Goal: Find specific page/section: Find specific page/section

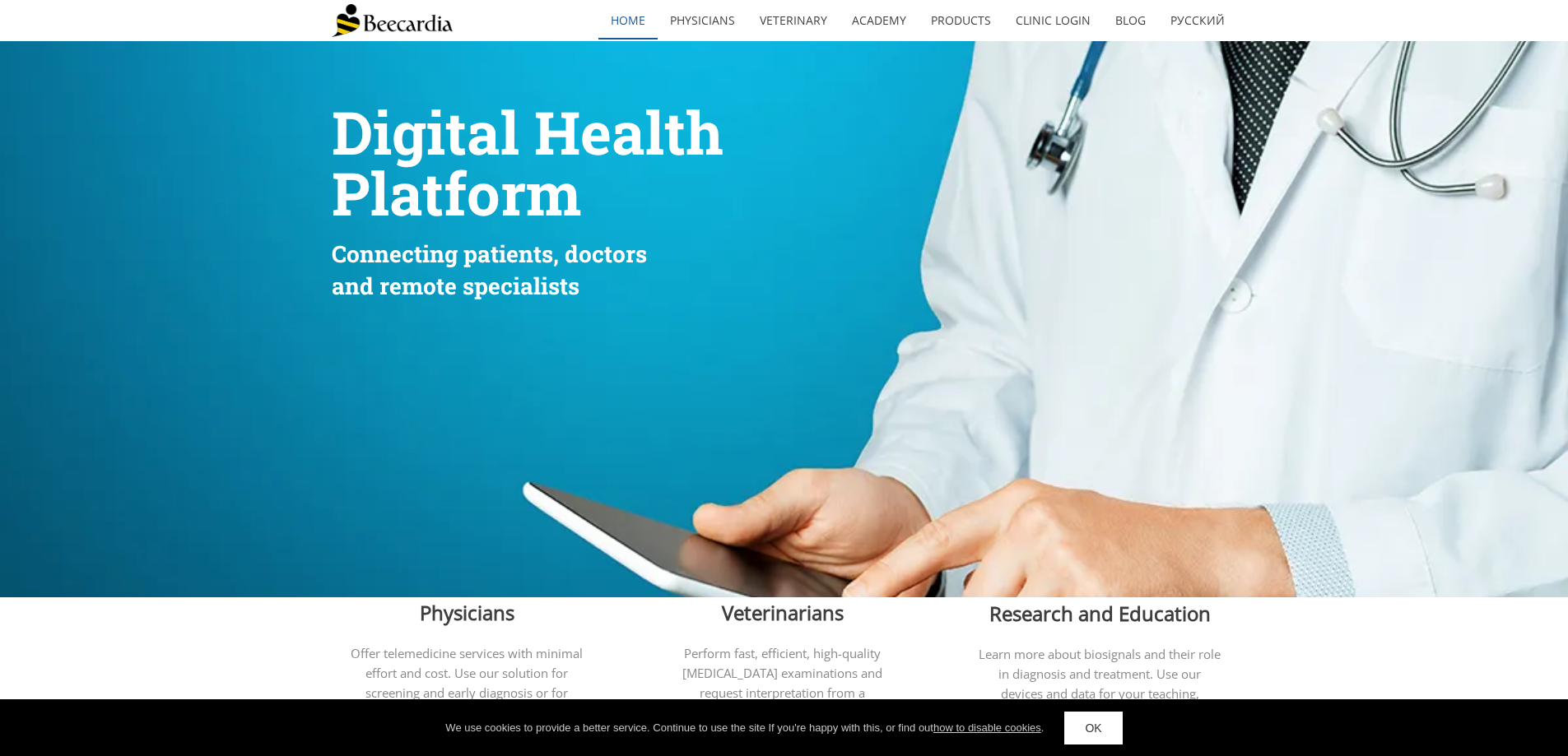
click at [637, 24] on link "home" at bounding box center [627, 21] width 60 height 38
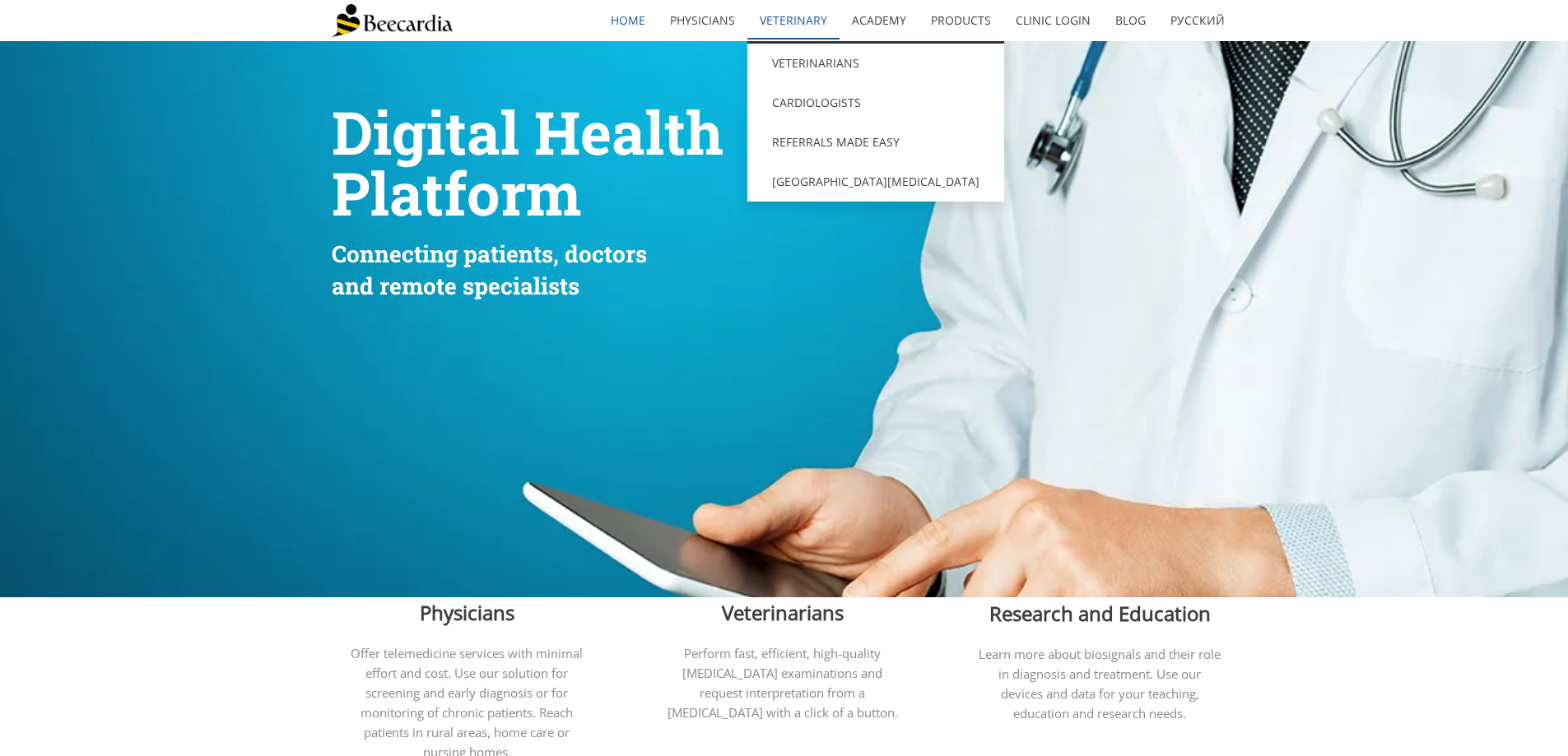
click at [799, 26] on link "Veterinary" at bounding box center [793, 21] width 92 height 38
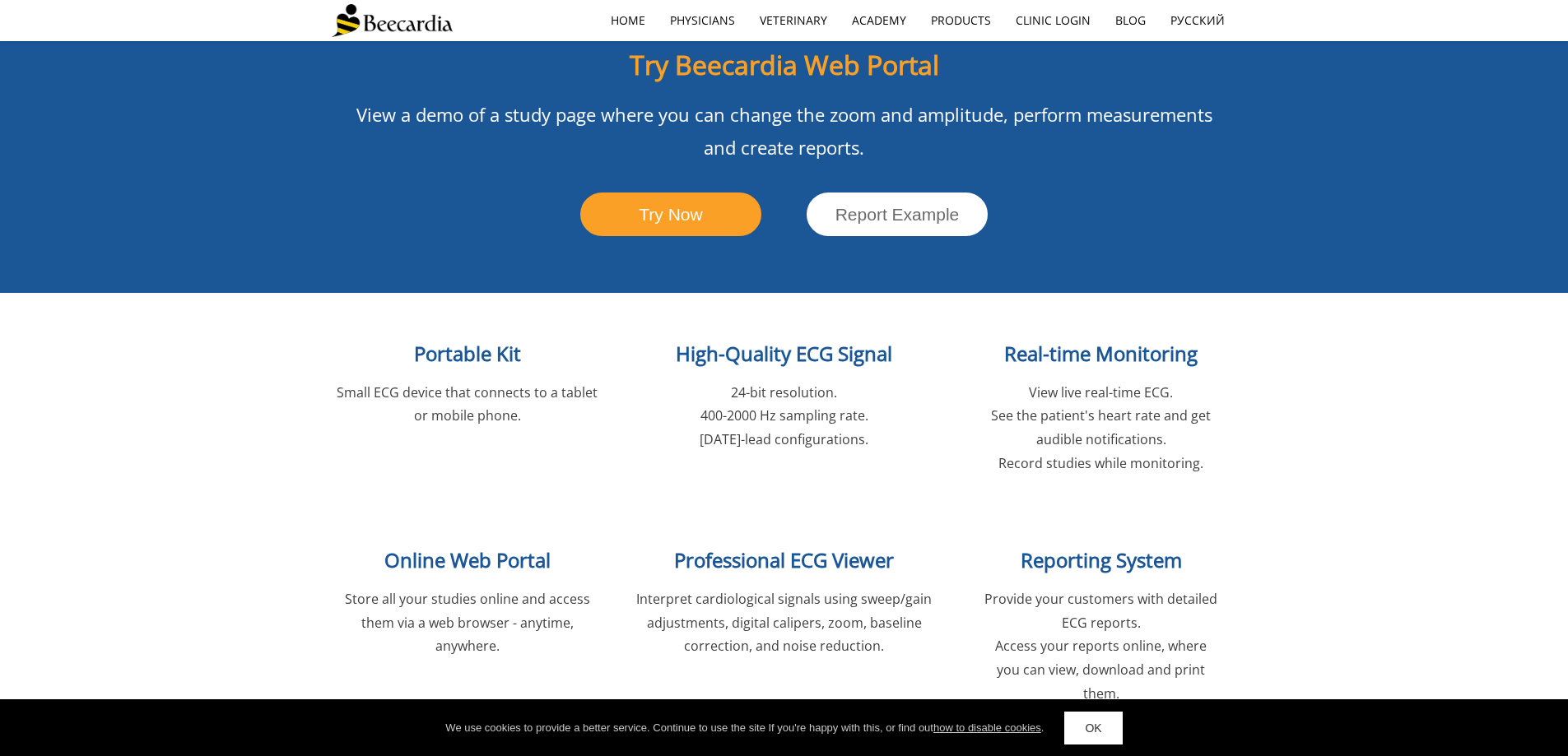
scroll to position [1440, 0]
